Goal: Find specific page/section: Find specific page/section

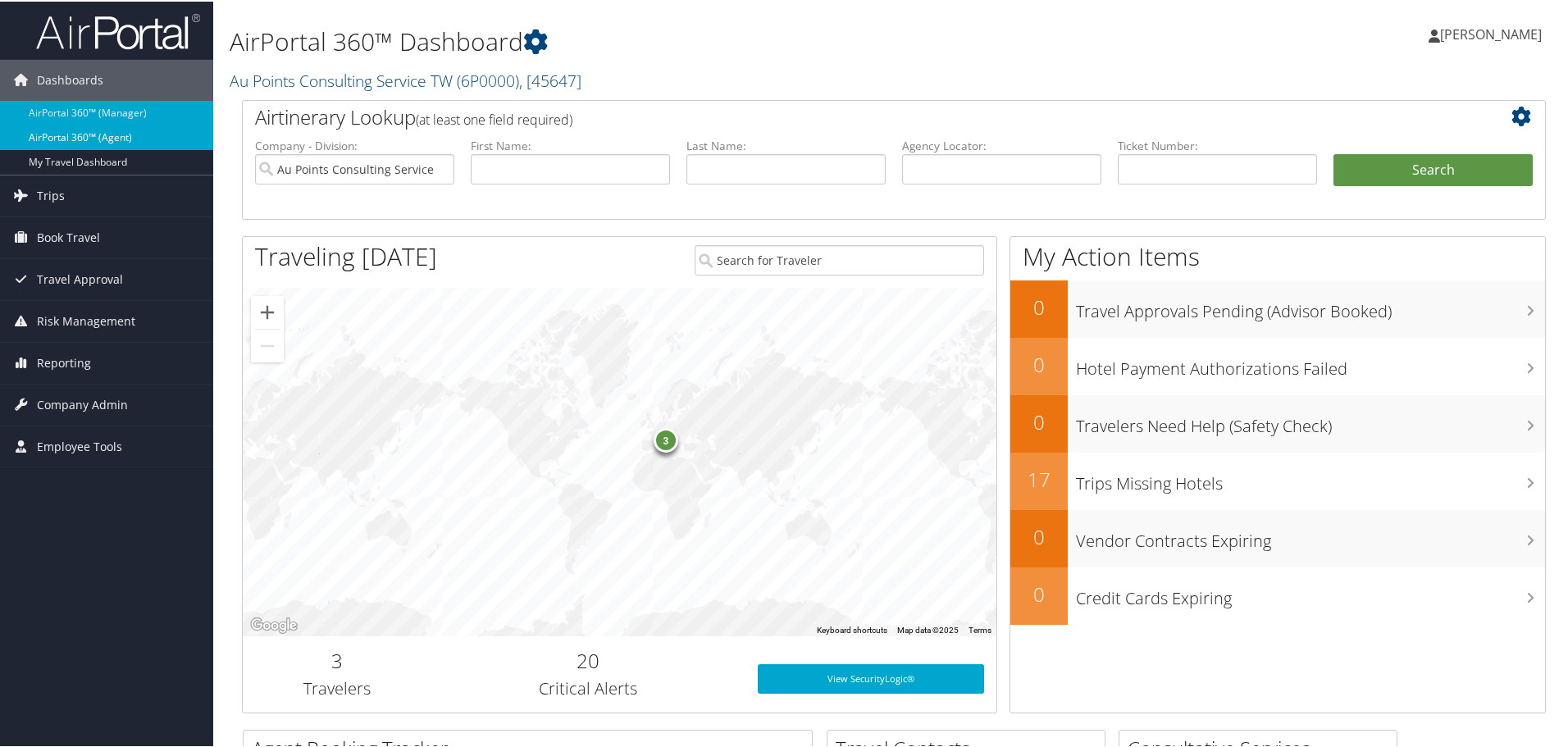
click at [89, 136] on link "AirPortal 360™ (Agent)" at bounding box center [106, 136] width 213 height 25
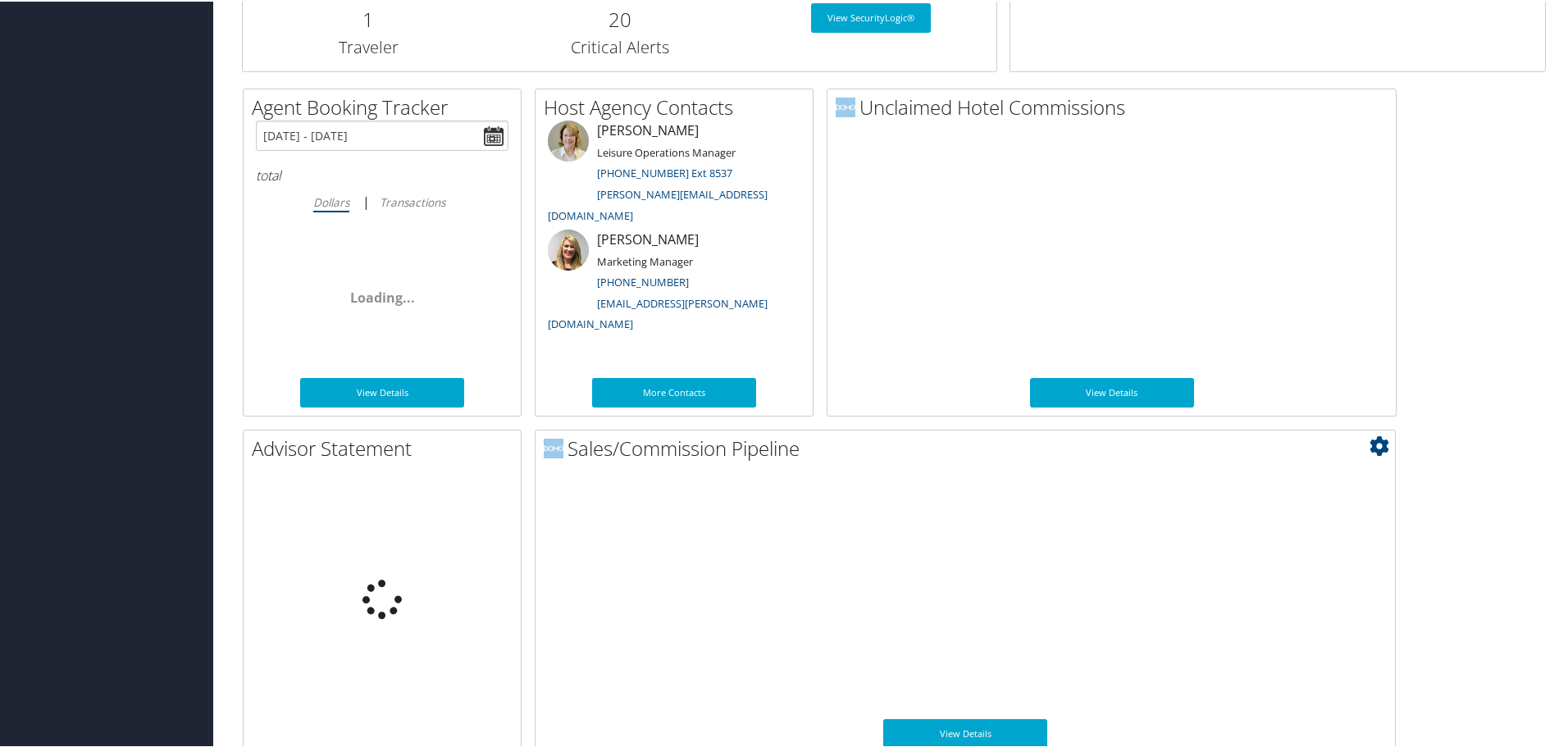
scroll to position [799, 0]
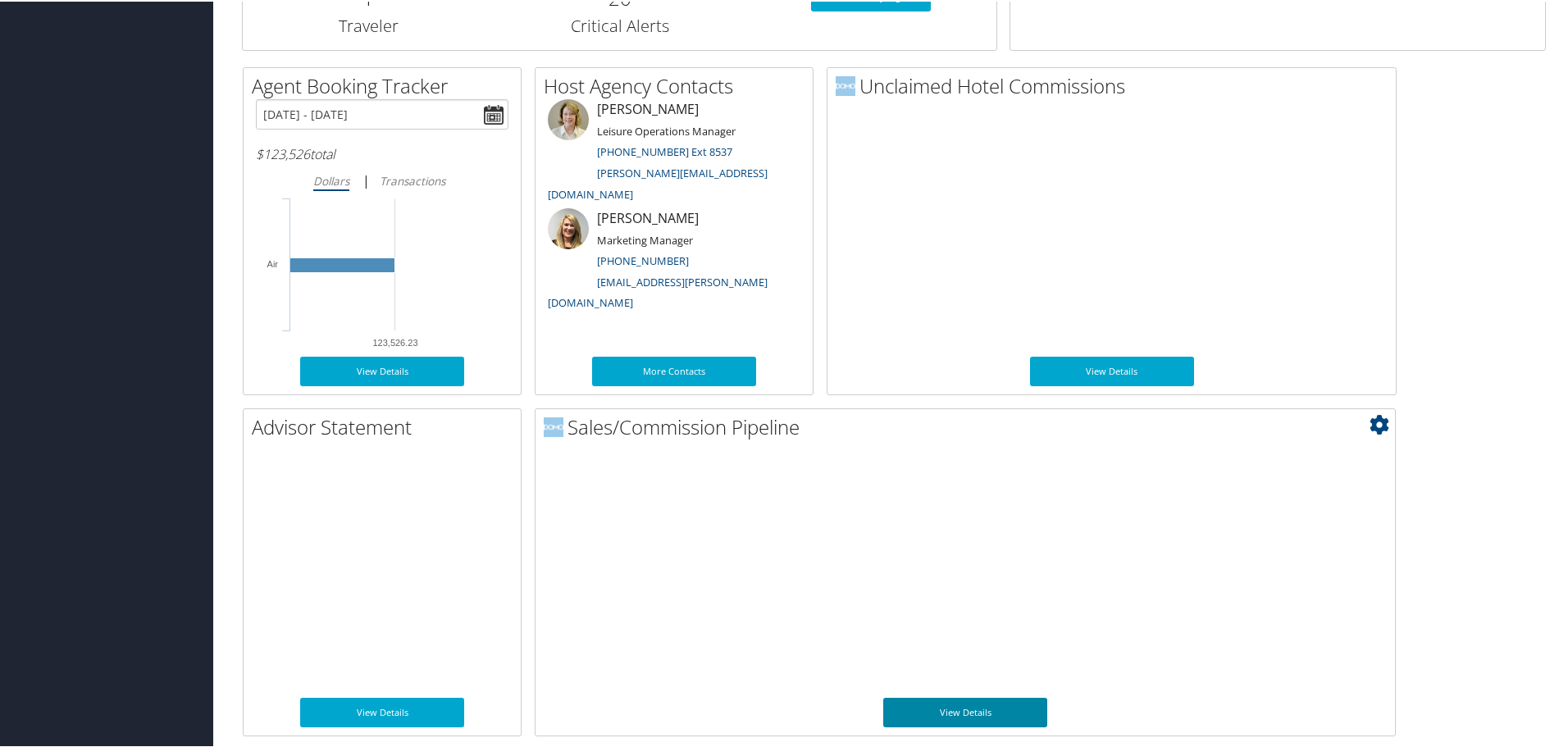
click at [921, 714] on link "View Details" at bounding box center [964, 711] width 164 height 29
